Goal: Navigation & Orientation: Find specific page/section

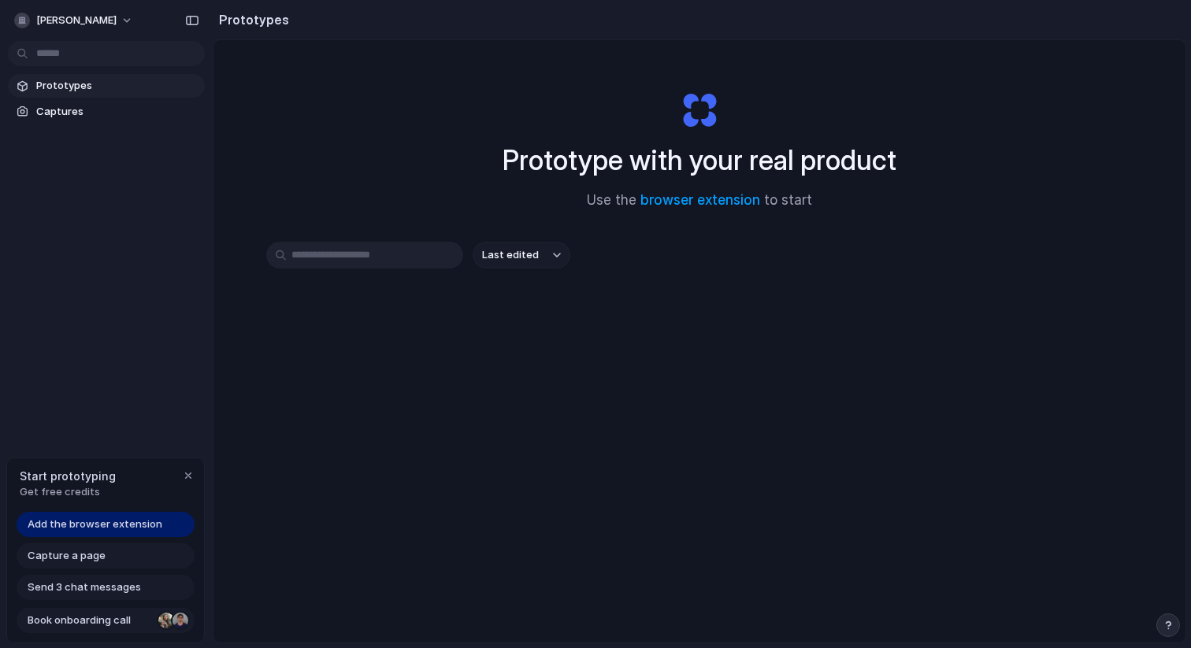
click at [146, 617] on span "Book onboarding call" at bounding box center [90, 621] width 124 height 16
click at [95, 115] on span "Captures" at bounding box center [117, 112] width 162 height 16
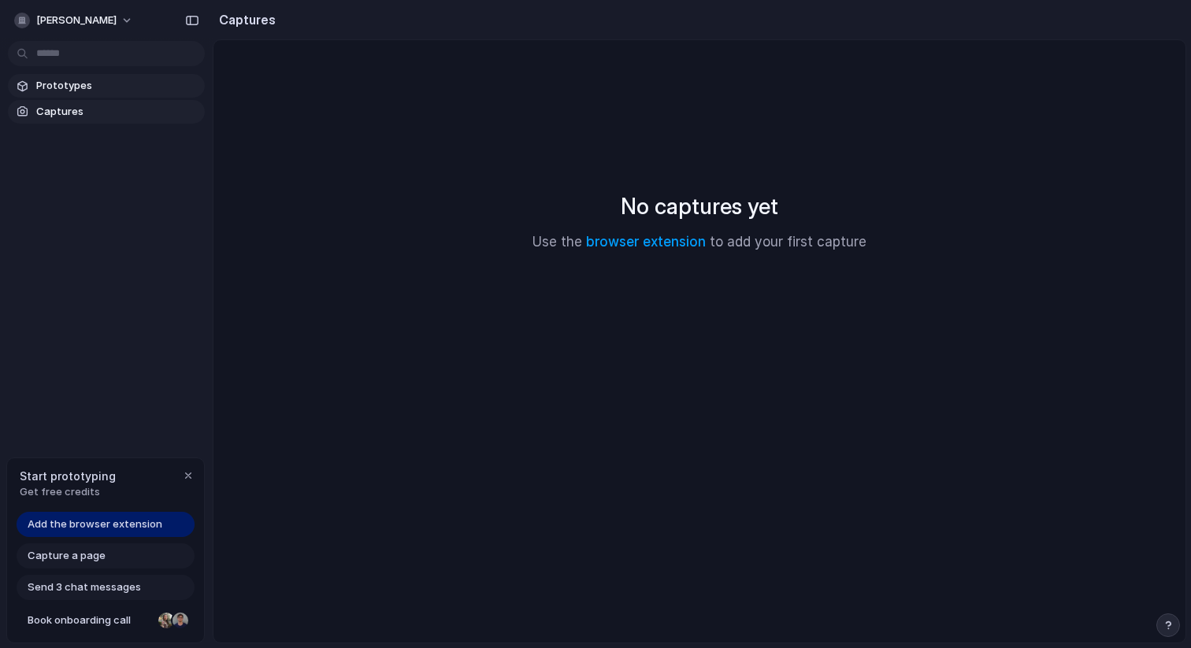
click at [94, 81] on span "Prototypes" at bounding box center [117, 86] width 162 height 16
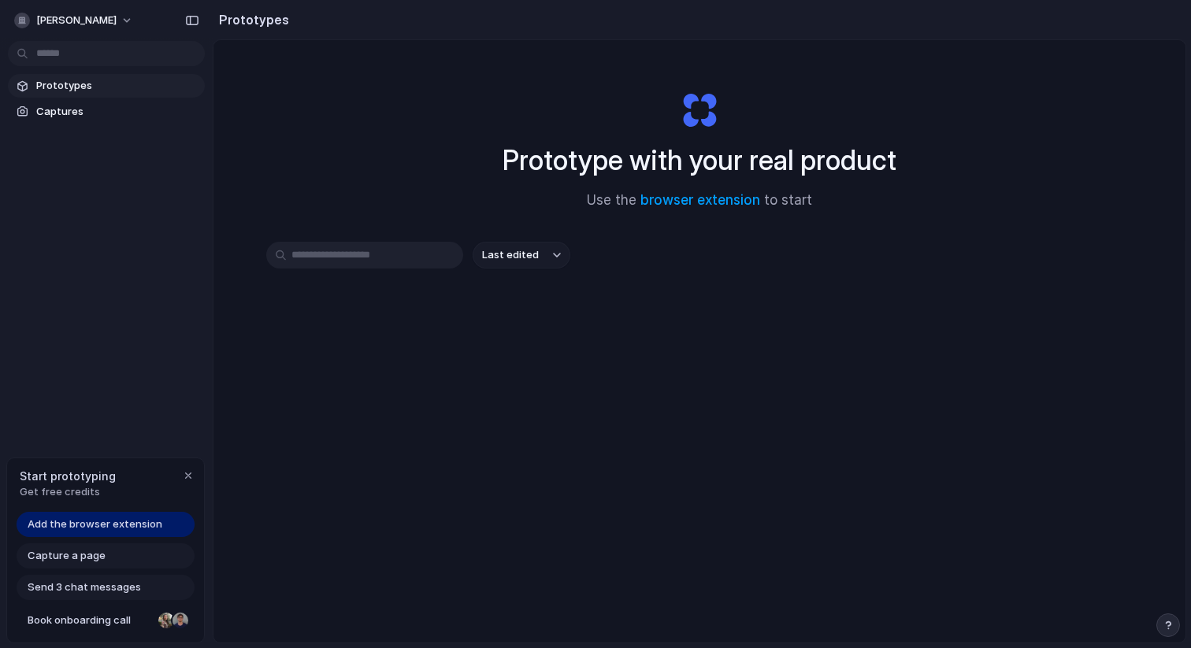
click at [178, 555] on div "Capture a page" at bounding box center [106, 555] width 178 height 25
click at [186, 475] on div "button" at bounding box center [188, 475] width 13 height 13
